Goal: Find contact information: Find contact information

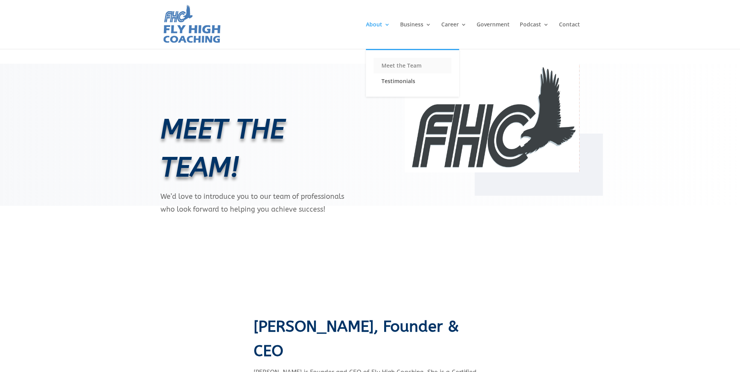
click at [387, 64] on link "Meet the Team" at bounding box center [413, 66] width 78 height 16
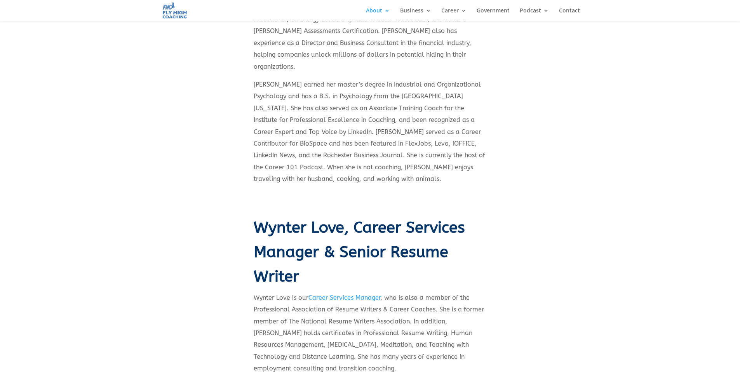
scroll to position [358, 0]
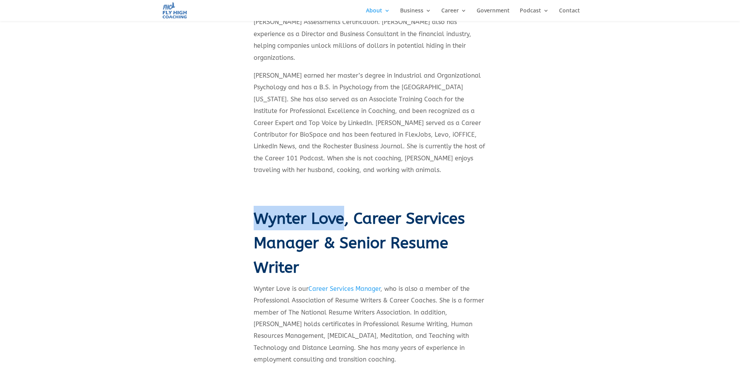
drag, startPoint x: 252, startPoint y: 188, endPoint x: 341, endPoint y: 188, distance: 88.5
click at [341, 188] on div "Porschia Parker-Griffin, Founder & CEO Porschia Parker-Griffin is Founder and C…" at bounding box center [369, 310] width 419 height 873
copy span "Wynter Love"
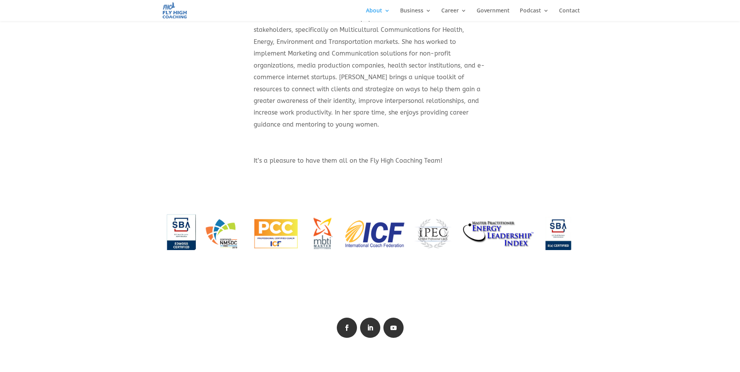
scroll to position [0, 0]
